Goal: Information Seeking & Learning: Find specific page/section

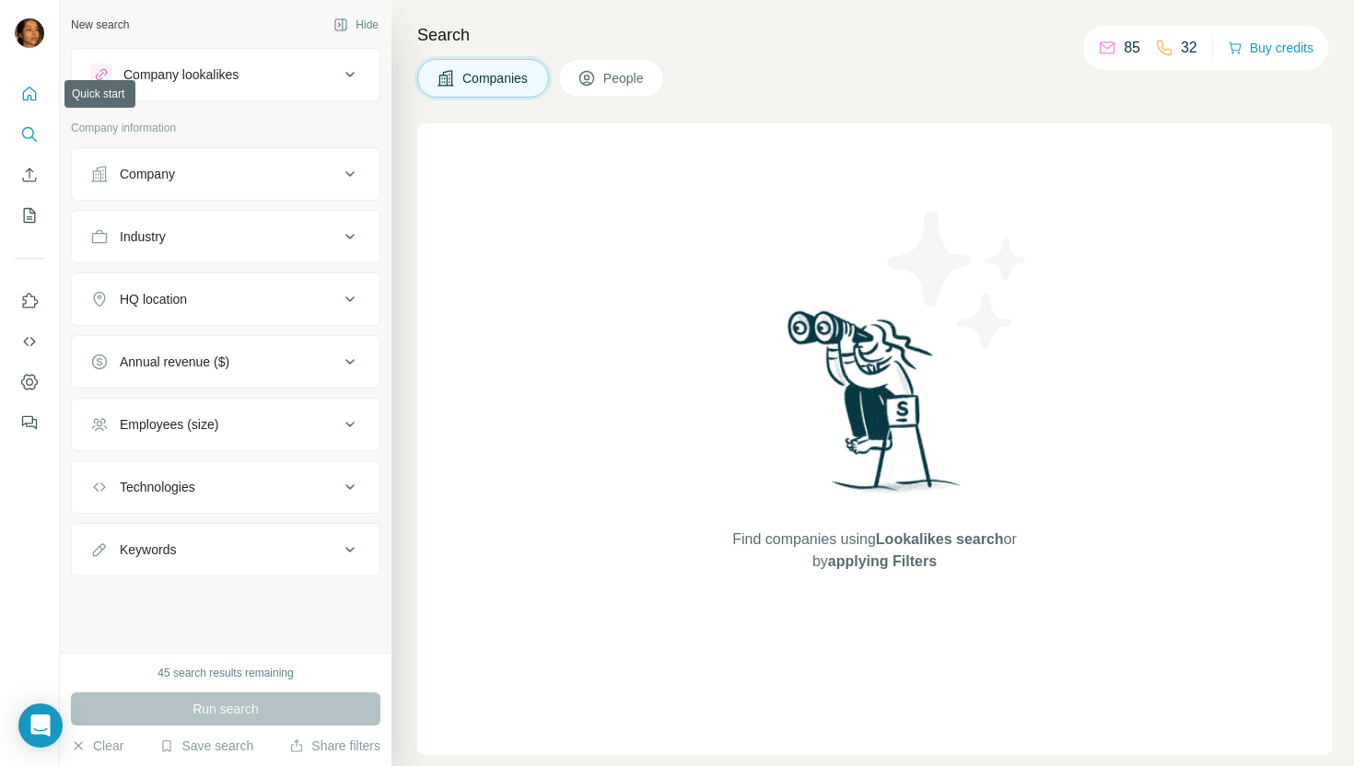
click at [26, 94] on icon "Quick start" at bounding box center [29, 94] width 18 height 18
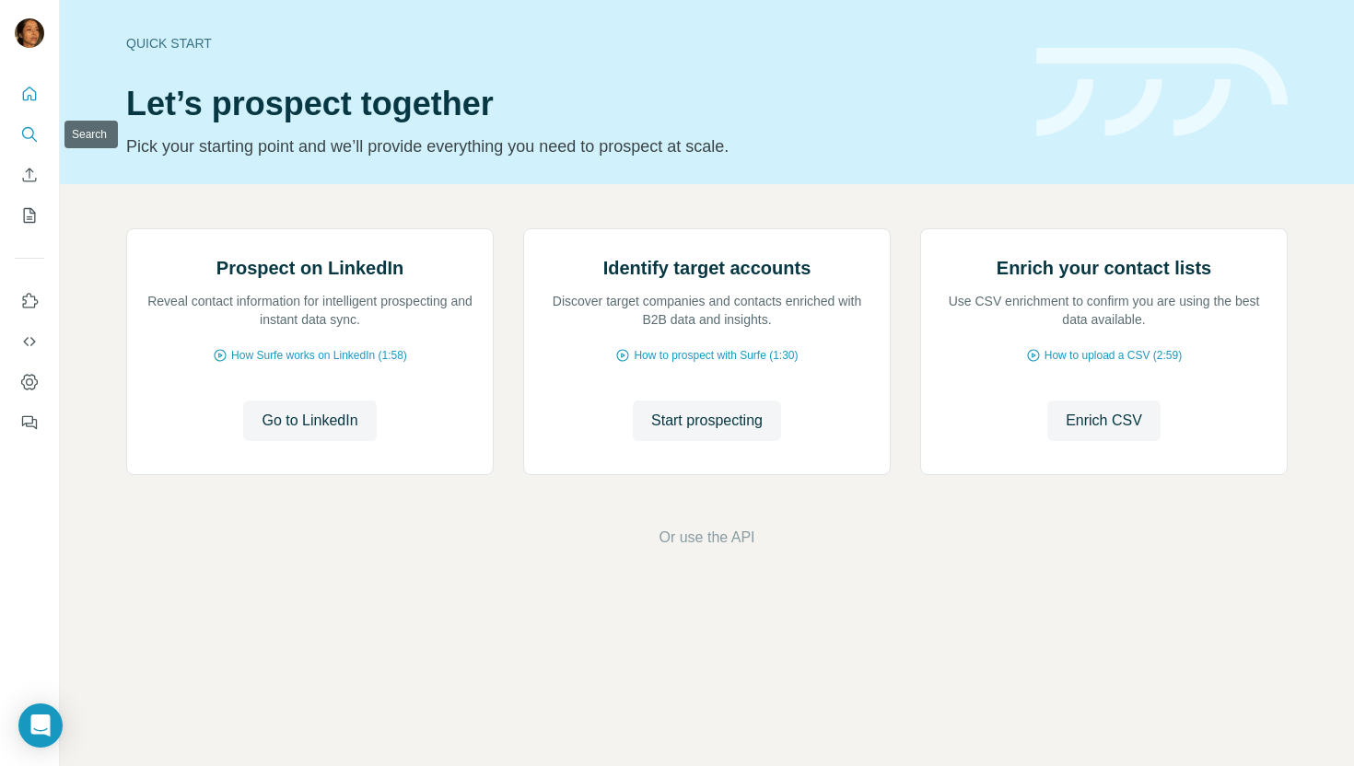
click at [31, 136] on icon "Search" at bounding box center [34, 139] width 6 height 6
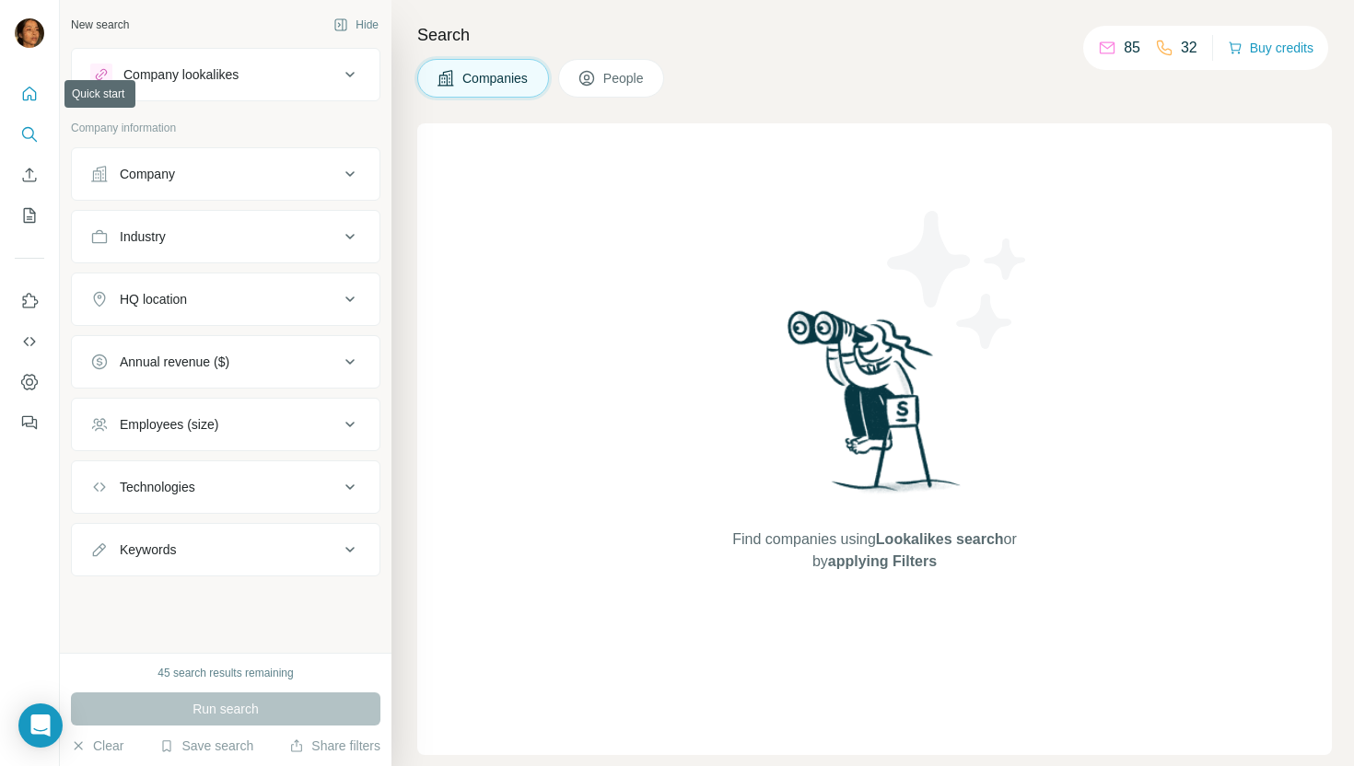
click at [32, 99] on icon "Quick start" at bounding box center [29, 94] width 18 height 18
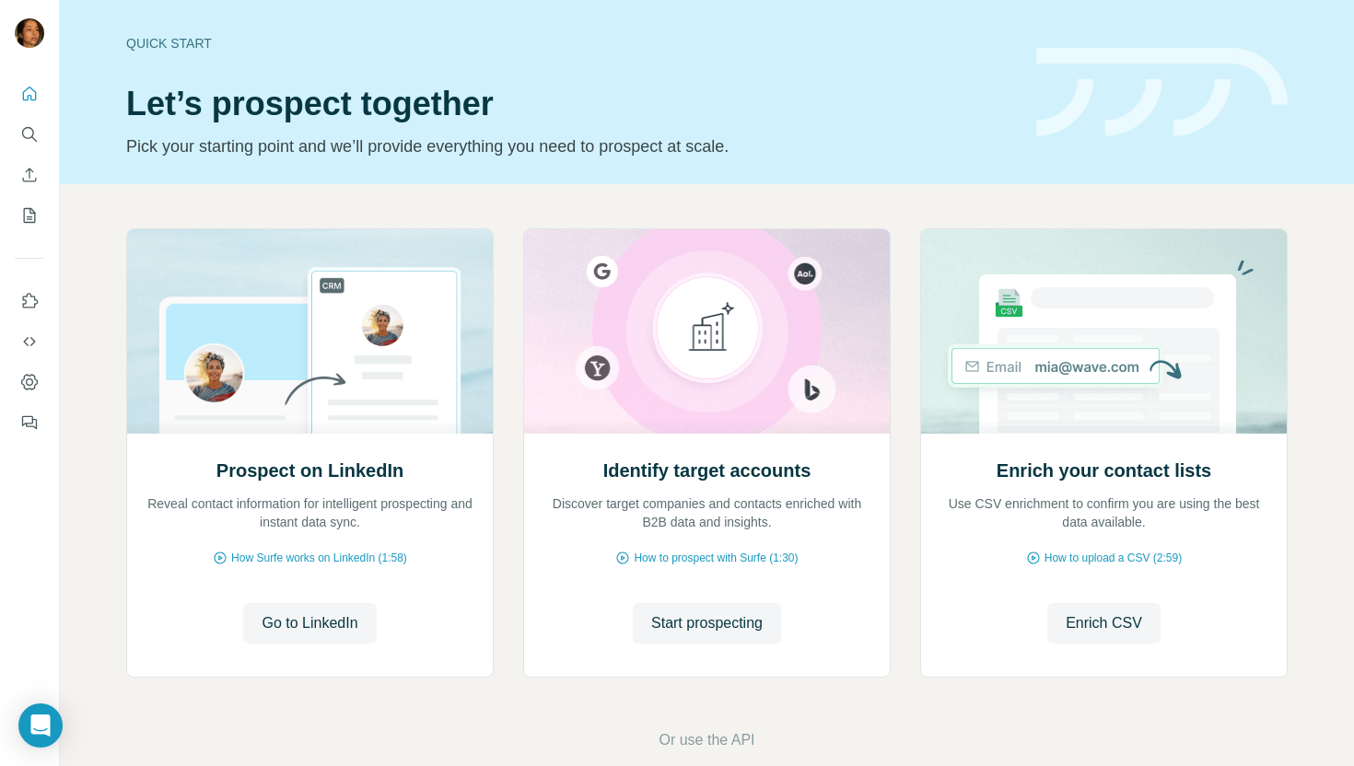
click at [52, 132] on div at bounding box center [29, 252] width 59 height 373
click at [33, 131] on icon "Search" at bounding box center [28, 133] width 12 height 12
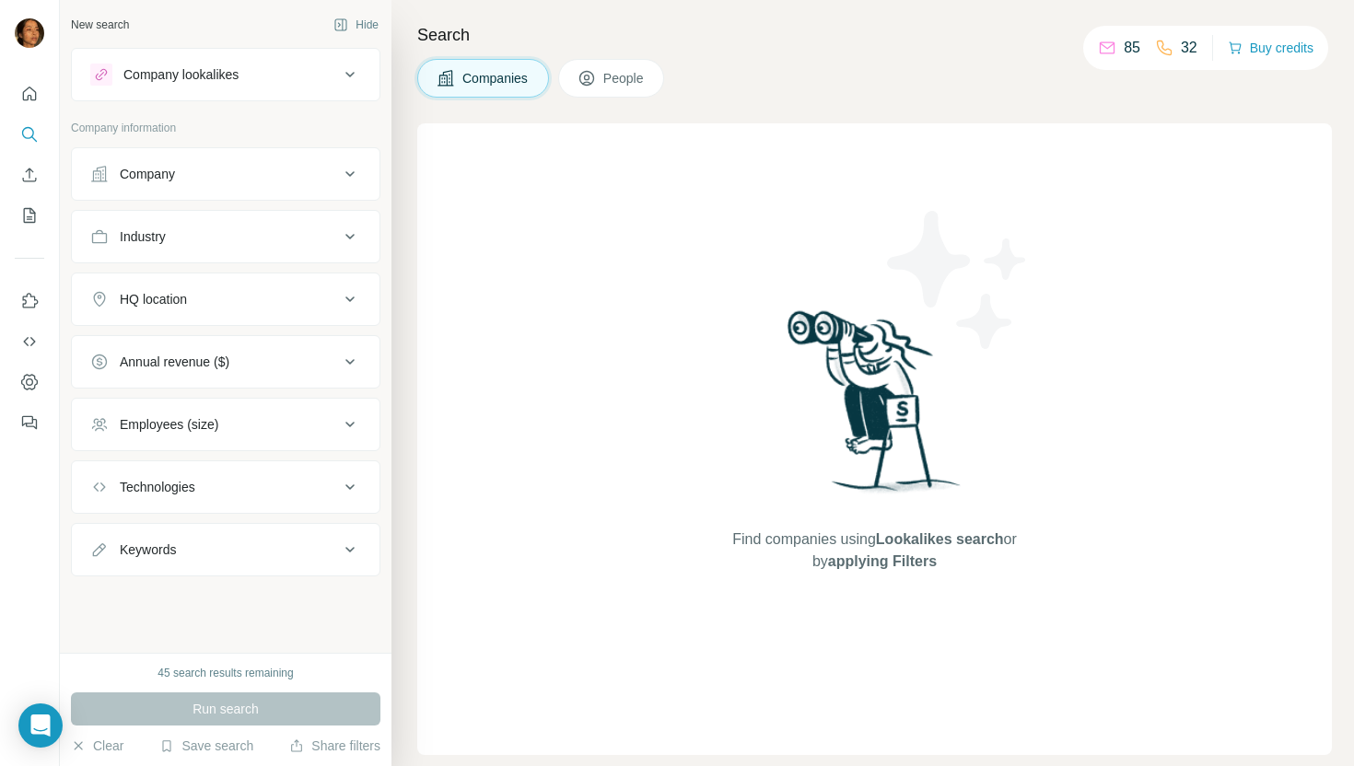
click at [606, 81] on button "People" at bounding box center [611, 78] width 107 height 39
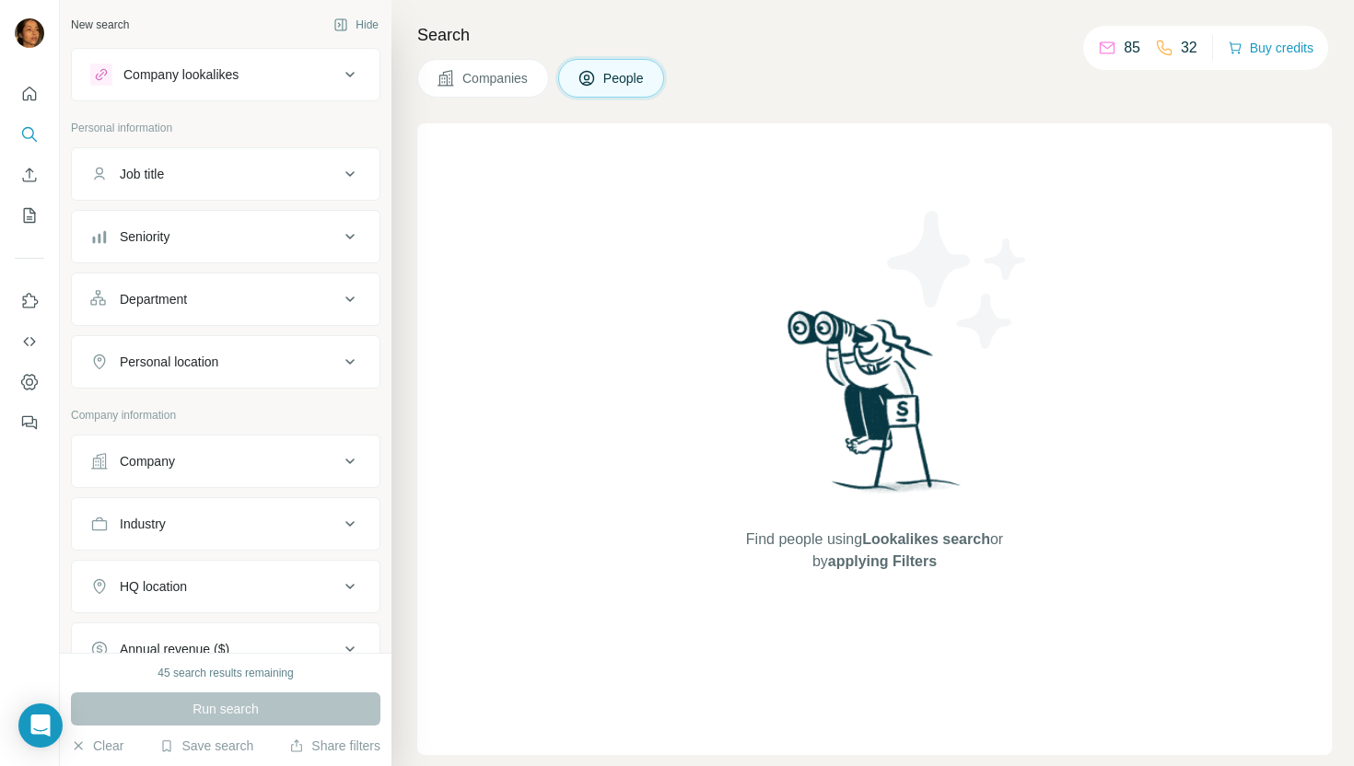
click at [206, 462] on div "Company" at bounding box center [214, 461] width 249 height 18
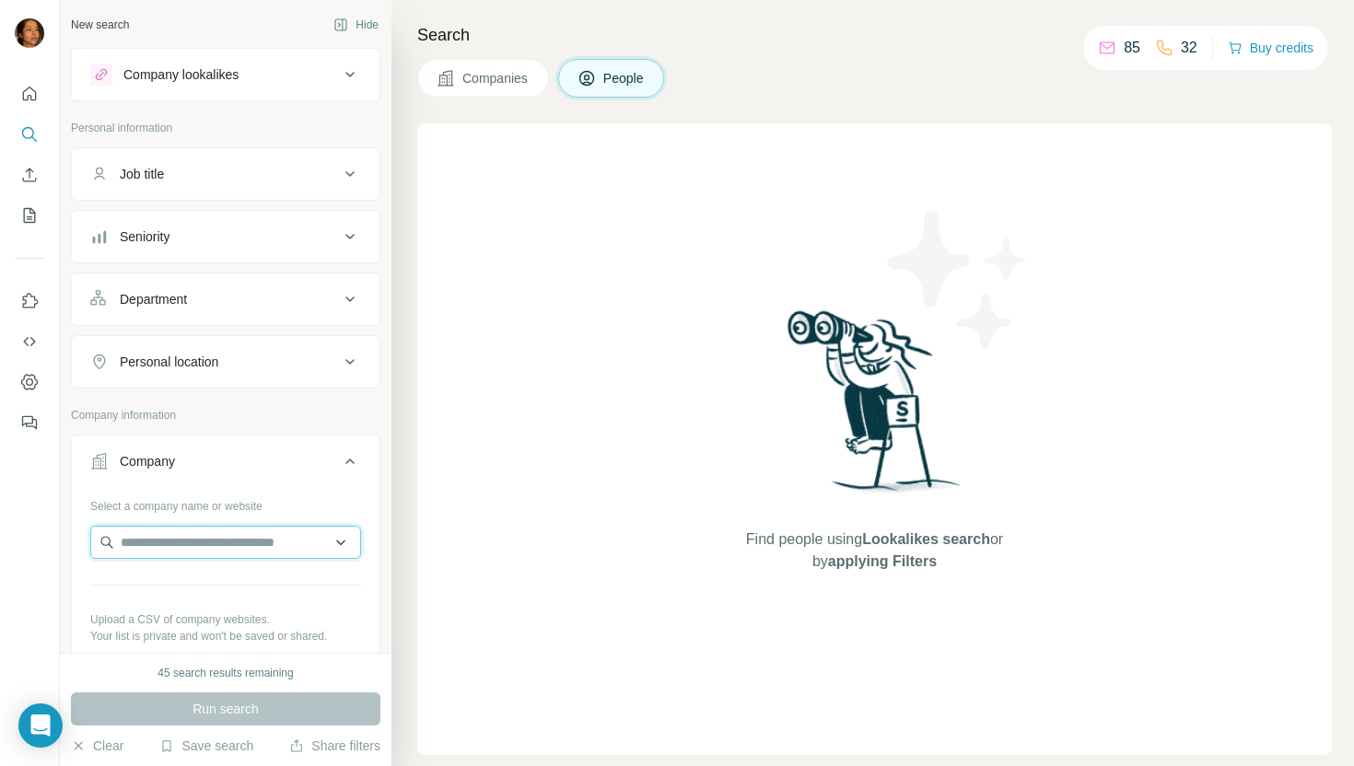
click at [191, 544] on input "text" at bounding box center [225, 542] width 271 height 33
click at [178, 545] on input "text" at bounding box center [225, 542] width 271 height 33
paste input "**********"
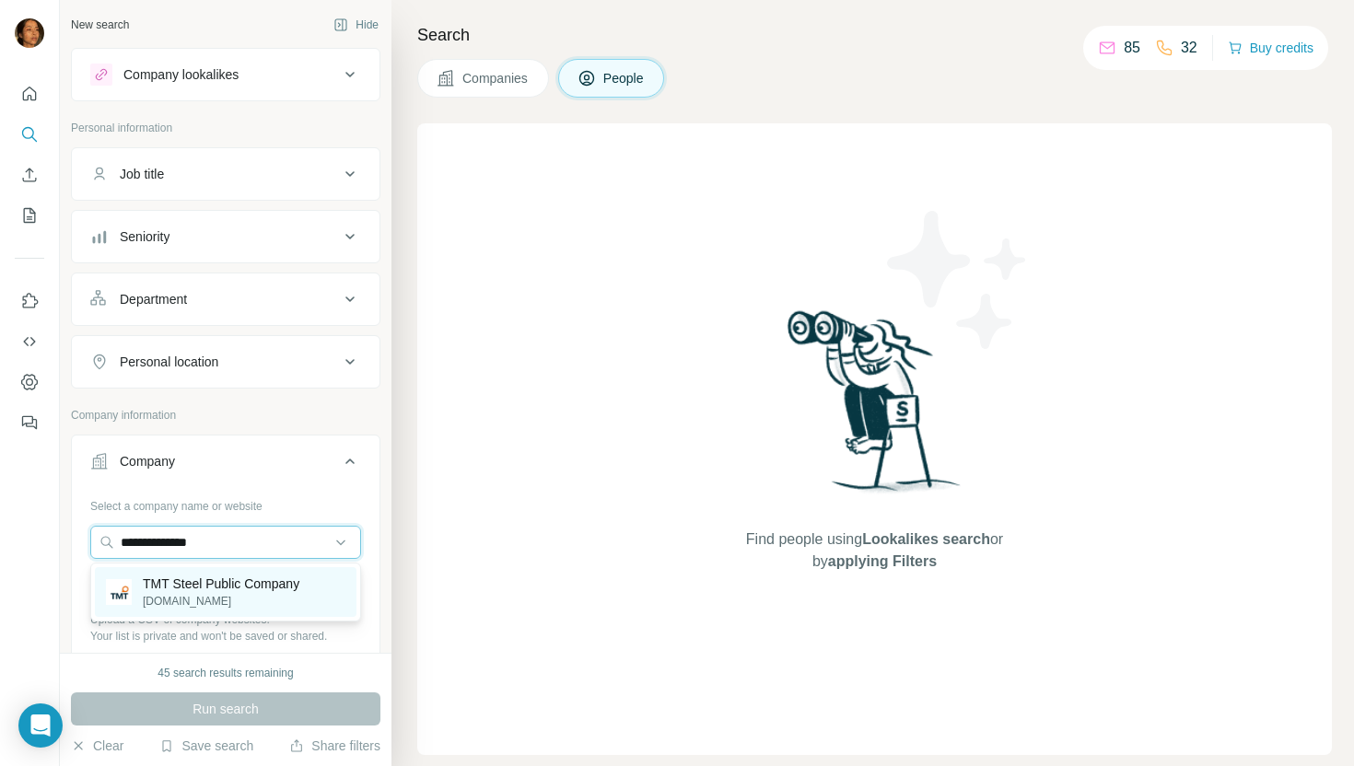
type input "**********"
click at [245, 590] on p "TMT Steel Public Company" at bounding box center [221, 584] width 157 height 18
